Goal: Information Seeking & Learning: Learn about a topic

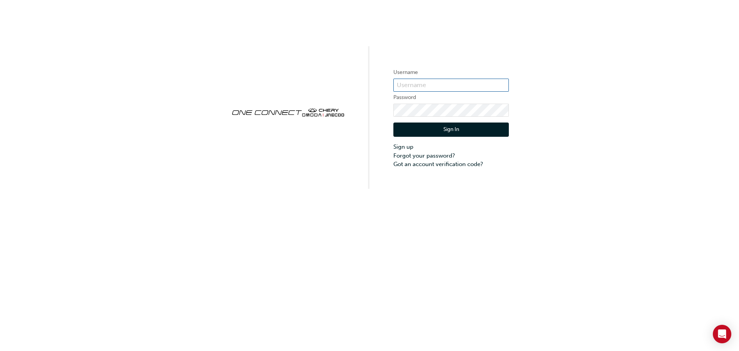
type input "CHAU1368"
click at [401, 133] on button "Sign In" at bounding box center [450, 129] width 115 height 15
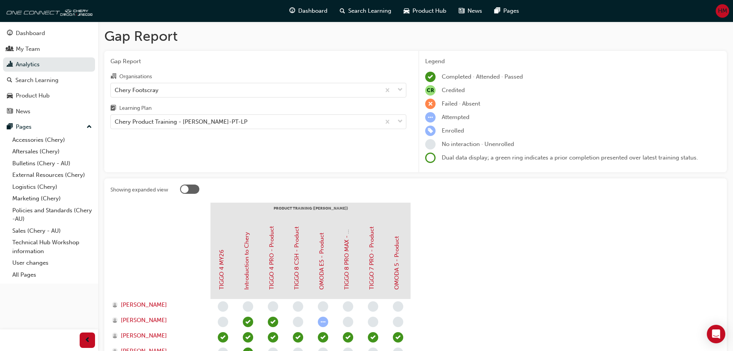
click at [178, 186] on label "Showing expanded view" at bounding box center [415, 190] width 611 height 12
click at [182, 188] on div at bounding box center [185, 189] width 8 height 8
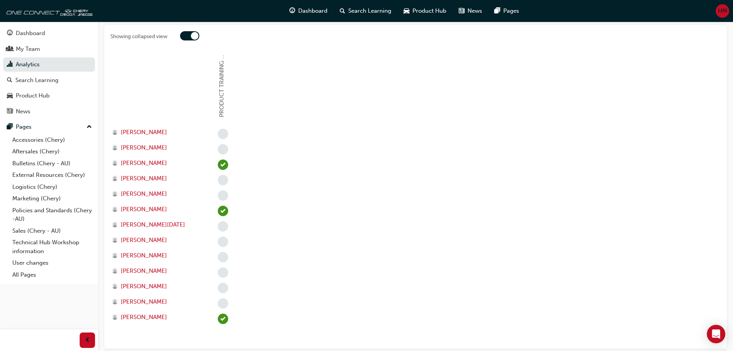
scroll to position [115, 0]
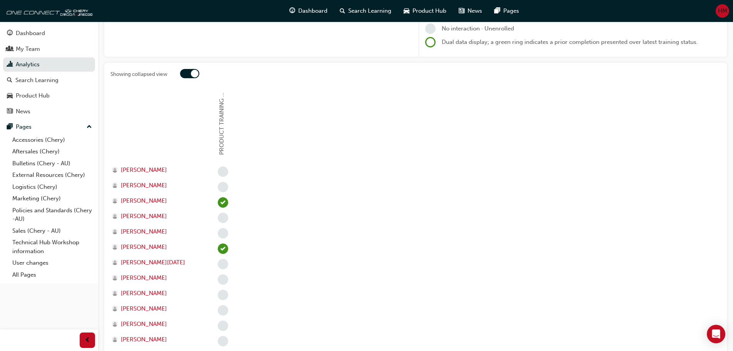
click at [197, 71] on div at bounding box center [195, 74] width 8 height 8
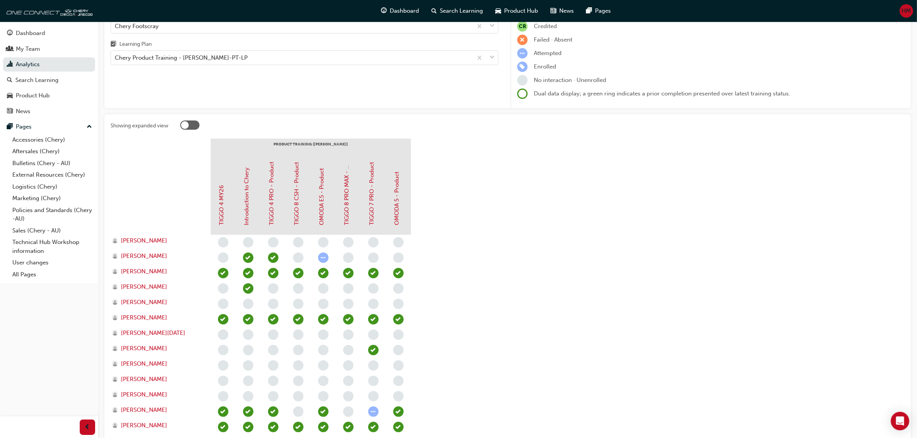
scroll to position [0, 0]
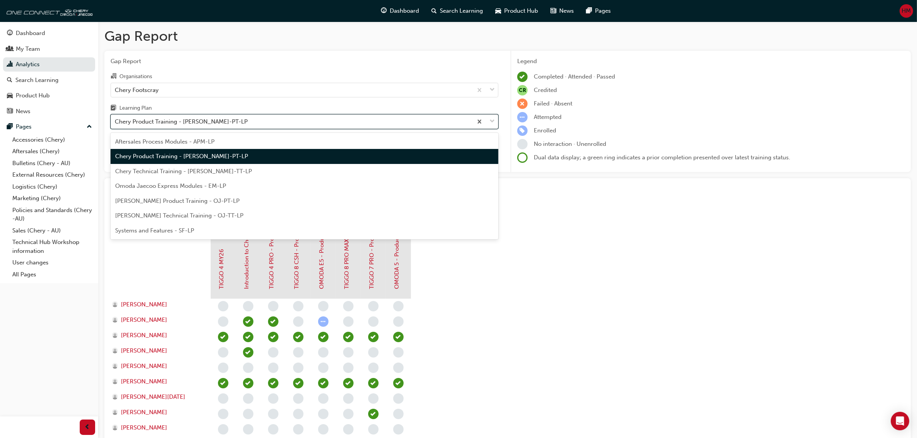
click at [220, 118] on div "Chery Product Training - [PERSON_NAME]-PT-LP" at bounding box center [291, 121] width 361 height 13
click at [115, 118] on input "Learning Plan option Chery Product Training - [PERSON_NAME]-PT-LP focused, 2 of…" at bounding box center [115, 121] width 1 height 7
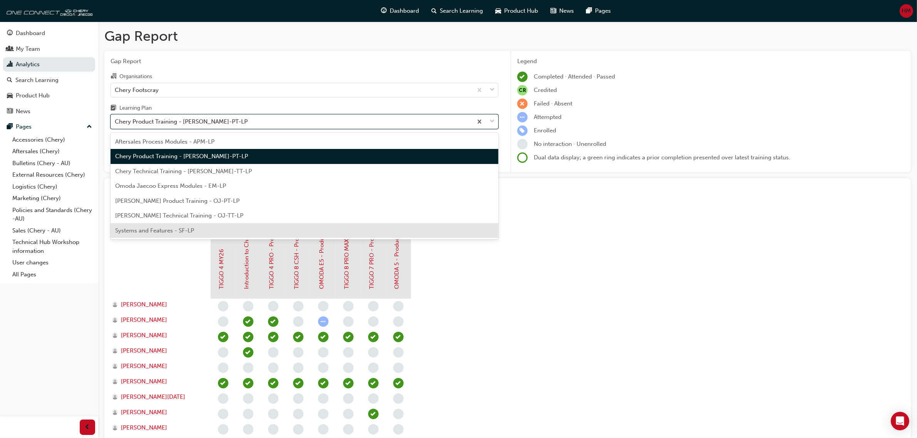
click at [179, 229] on span "Systems and Features - SF-LP" at bounding box center [154, 230] width 79 height 7
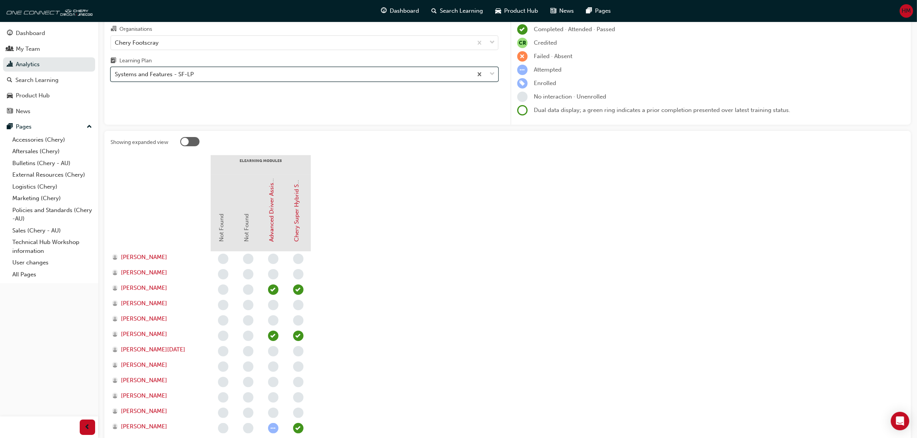
scroll to position [124, 0]
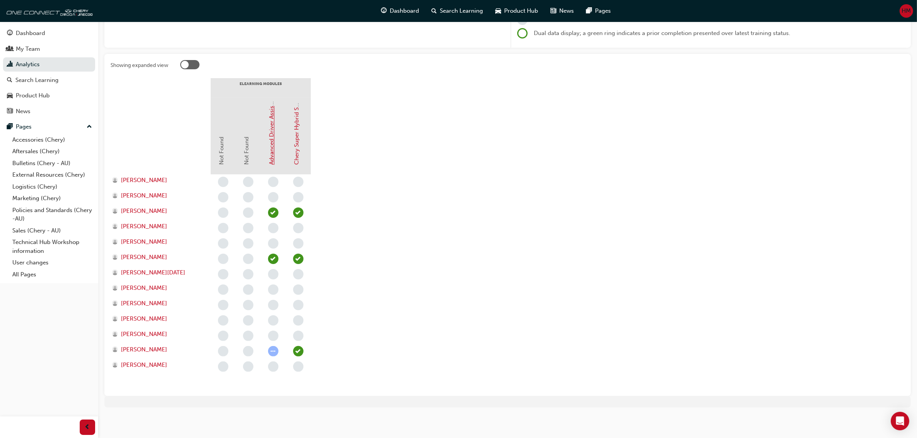
click at [271, 137] on link "Advanced Driver Assist Systems (ADAS) - Chery" at bounding box center [271, 102] width 7 height 126
